Goal: Information Seeking & Learning: Compare options

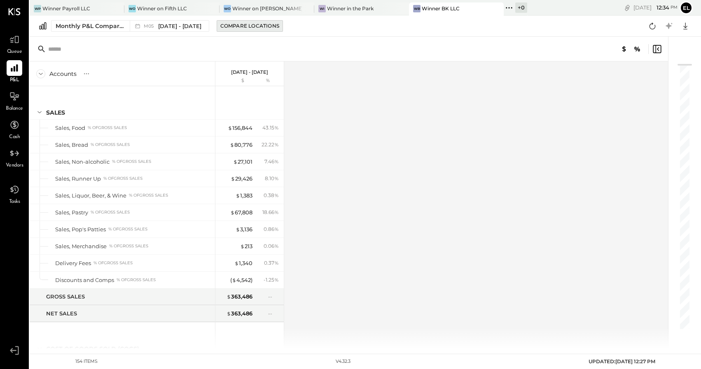
click at [244, 26] on div "Compare Locations" at bounding box center [249, 25] width 59 height 7
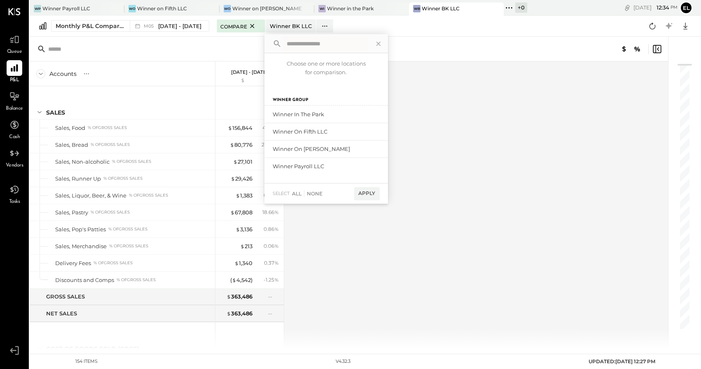
click at [443, 135] on div "Accounts S % GL [DATE] - [DATE] $ % SALES Sales, Food % of GROSS SALES Sales, B…" at bounding box center [350, 204] width 640 height 287
click at [373, 44] on icon at bounding box center [378, 43] width 11 height 11
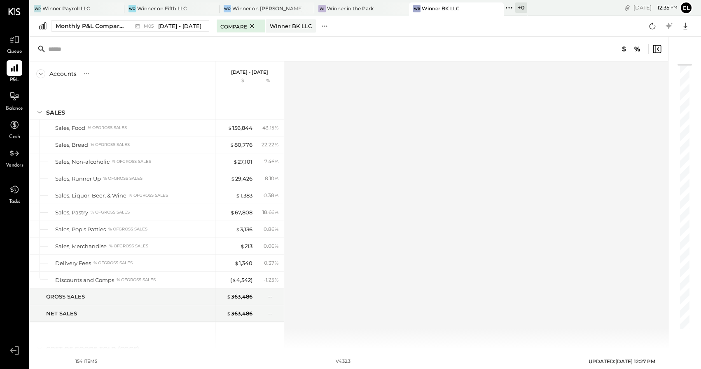
click at [323, 28] on icon at bounding box center [325, 26] width 9 height 9
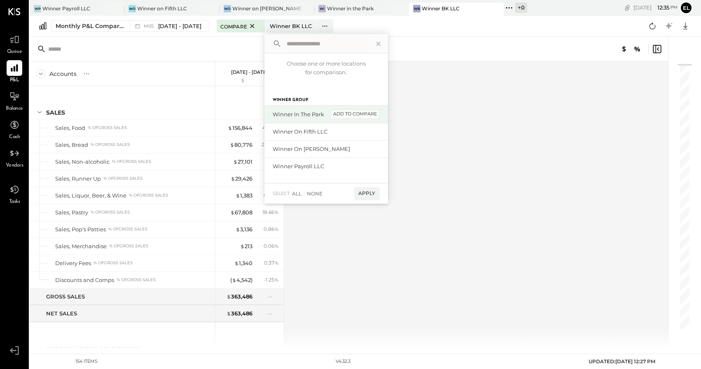
click at [353, 114] on div "add to compare" at bounding box center [354, 114] width 49 height 10
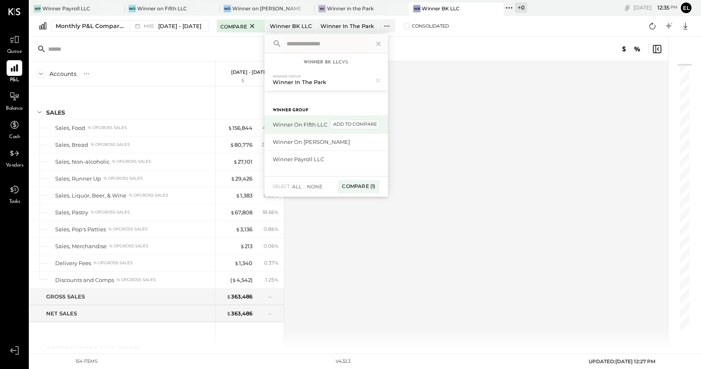
click at [356, 124] on div "add to compare" at bounding box center [354, 125] width 49 height 10
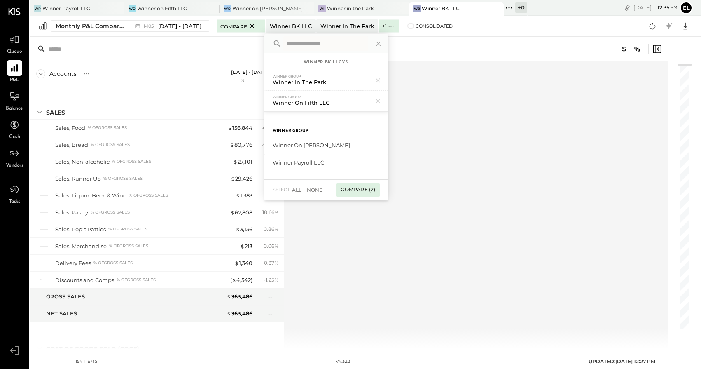
click at [359, 189] on div "Compare (2)" at bounding box center [358, 189] width 43 height 13
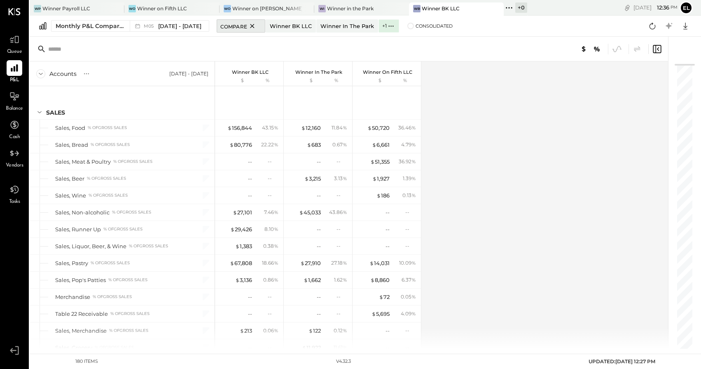
click at [229, 28] on span "Compare" at bounding box center [233, 26] width 27 height 8
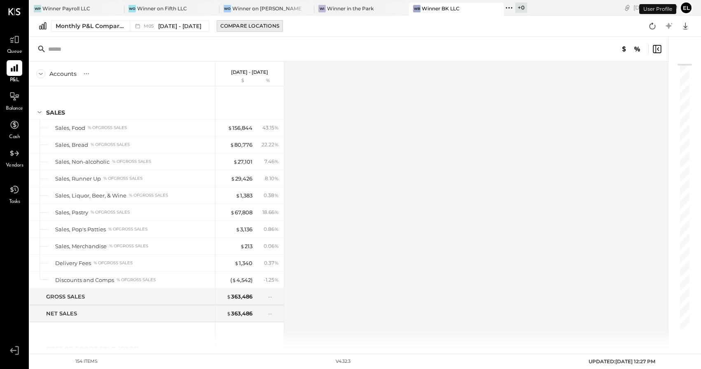
click at [245, 28] on div "Compare Locations" at bounding box center [249, 25] width 59 height 7
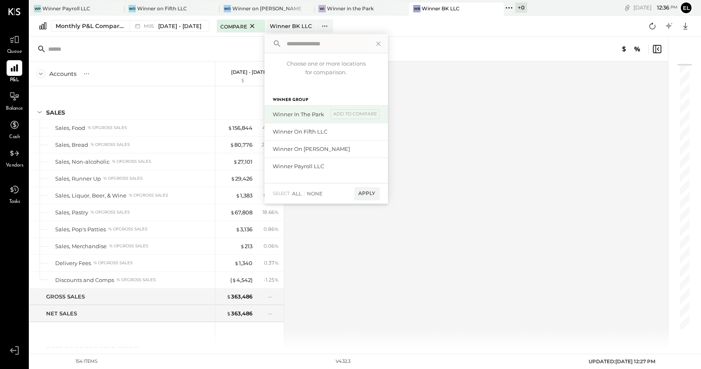
click at [303, 113] on div "Winner in the Park" at bounding box center [300, 114] width 55 height 8
click at [303, 130] on div "Winner on Fifth LLC" at bounding box center [300, 132] width 55 height 8
click at [352, 116] on div "add to compare" at bounding box center [354, 114] width 49 height 10
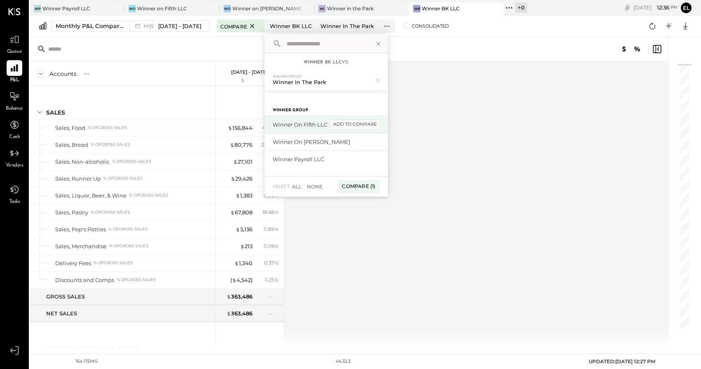
click at [354, 125] on div "add to compare" at bounding box center [354, 125] width 49 height 10
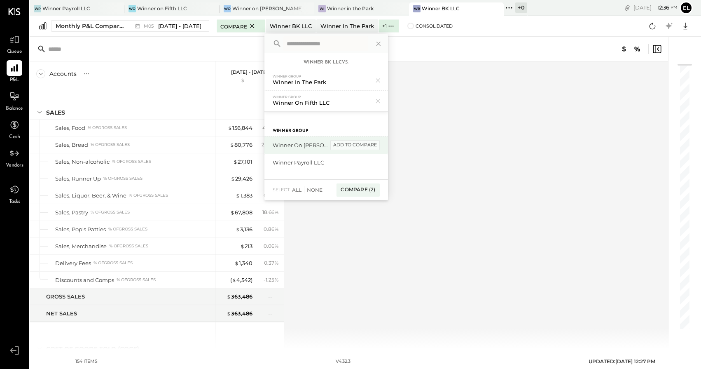
click at [350, 144] on div "add to compare" at bounding box center [354, 145] width 49 height 10
click at [354, 191] on div "Compare (3)" at bounding box center [358, 193] width 43 height 13
